Goal: Task Accomplishment & Management: Use online tool/utility

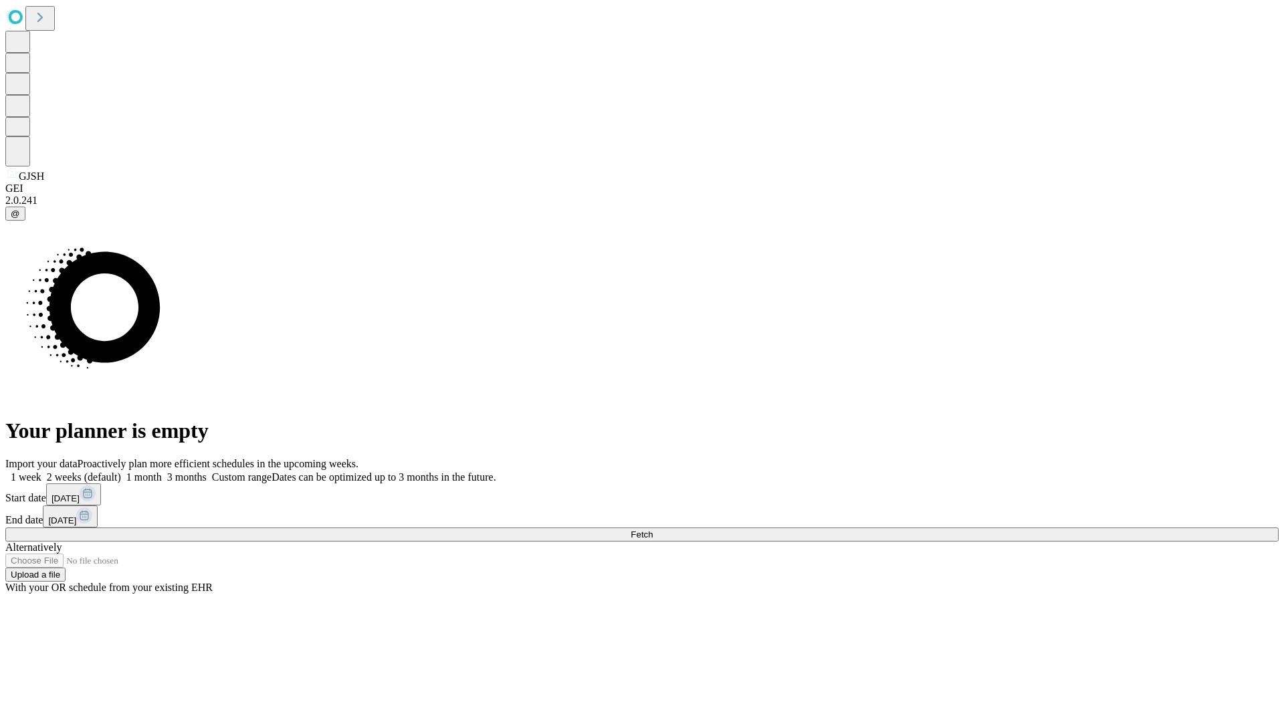
click at [653, 529] on span "Fetch" at bounding box center [641, 534] width 22 height 10
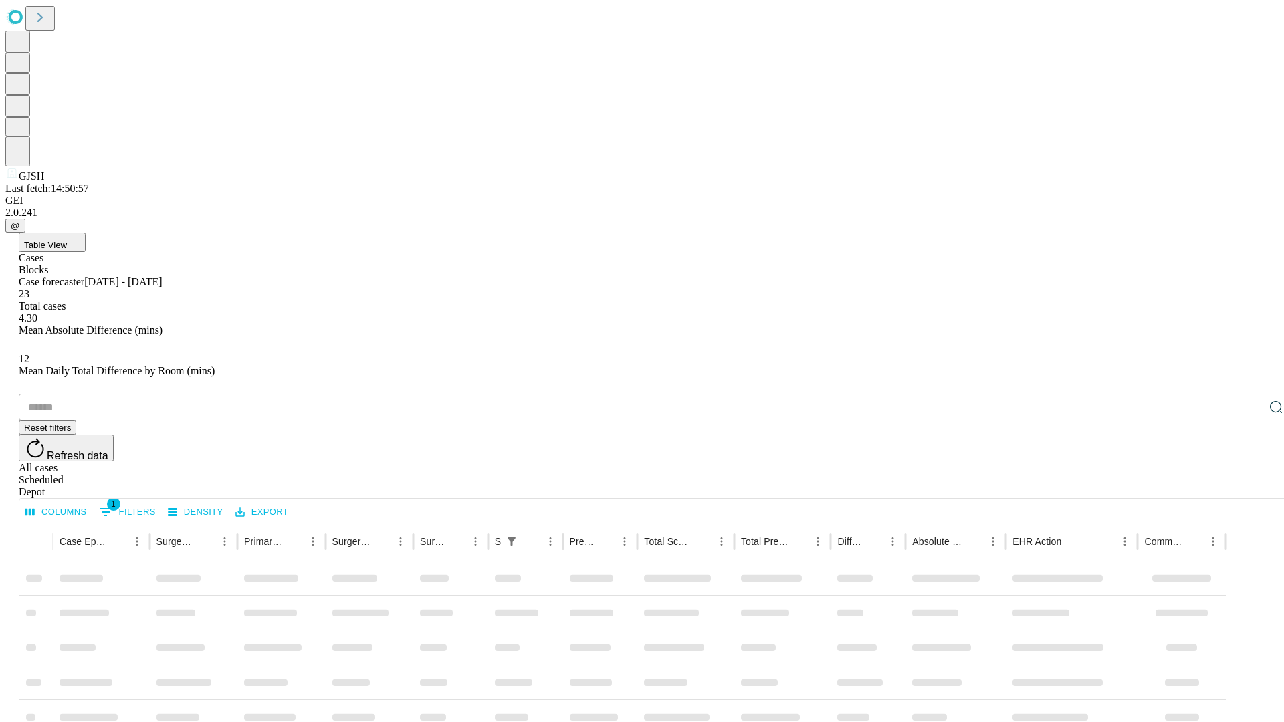
click at [1249, 486] on div "Depot" at bounding box center [655, 492] width 1273 height 12
